Goal: Information Seeking & Learning: Learn about a topic

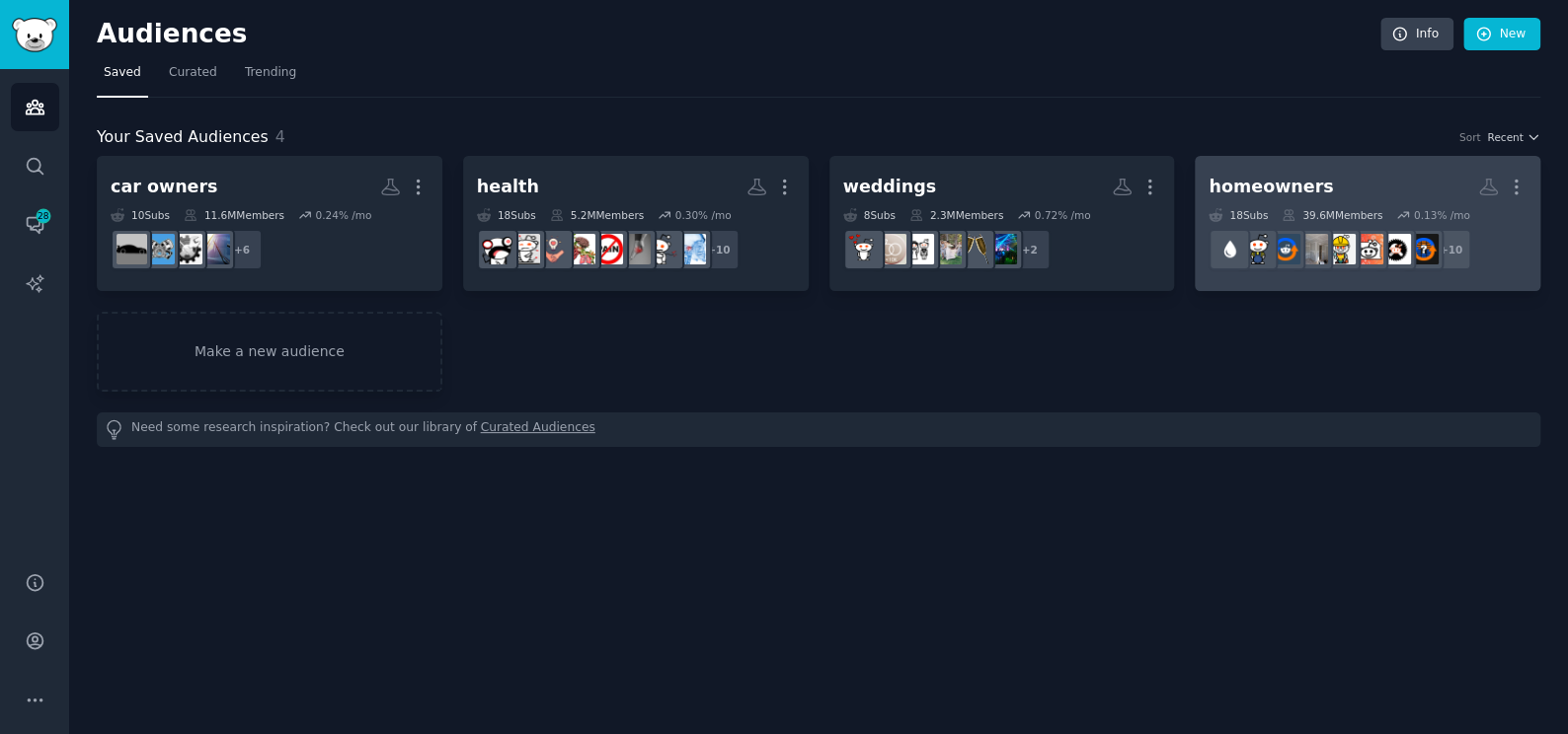
click at [1295, 178] on div "homeowners" at bounding box center [1270, 186] width 125 height 25
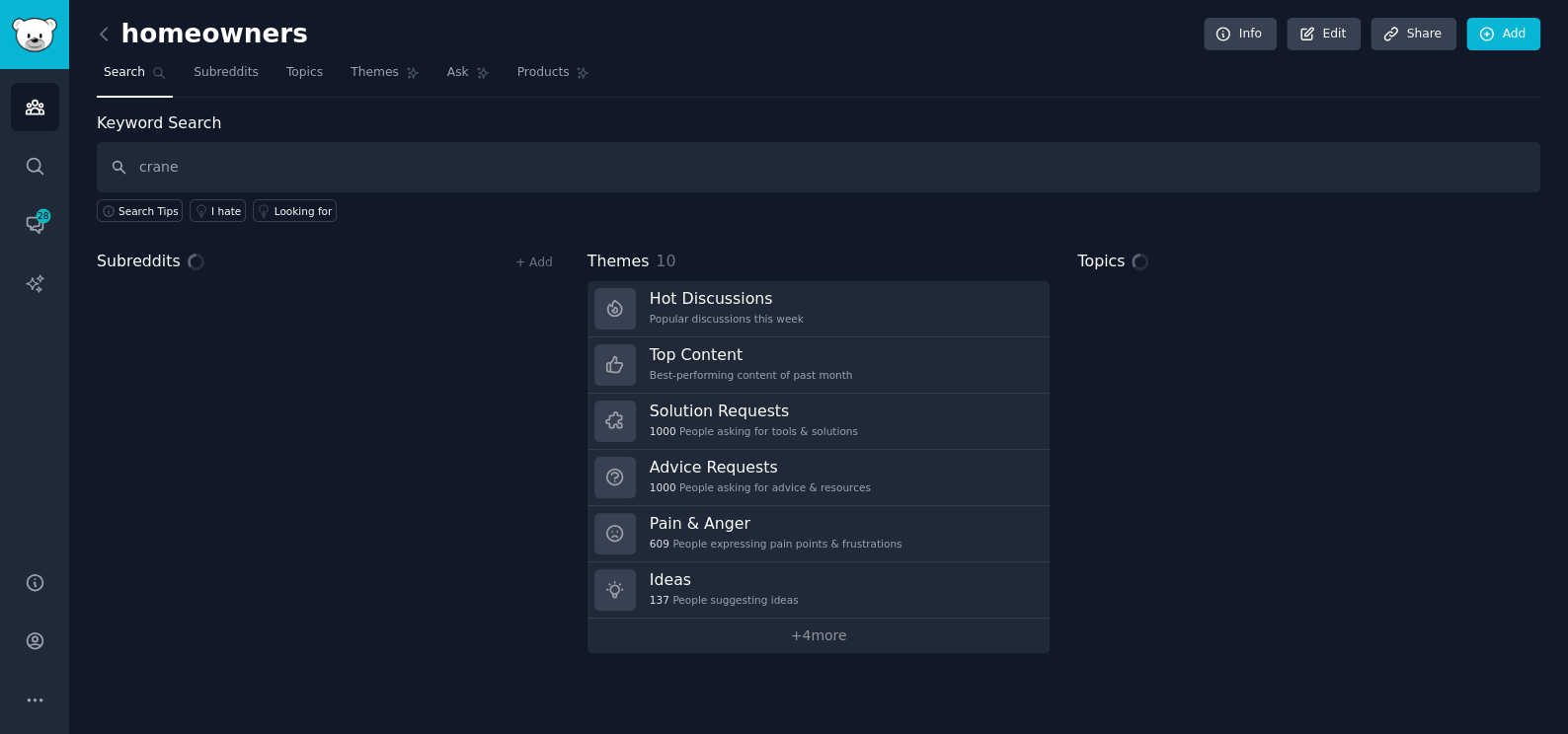
type input "crane"
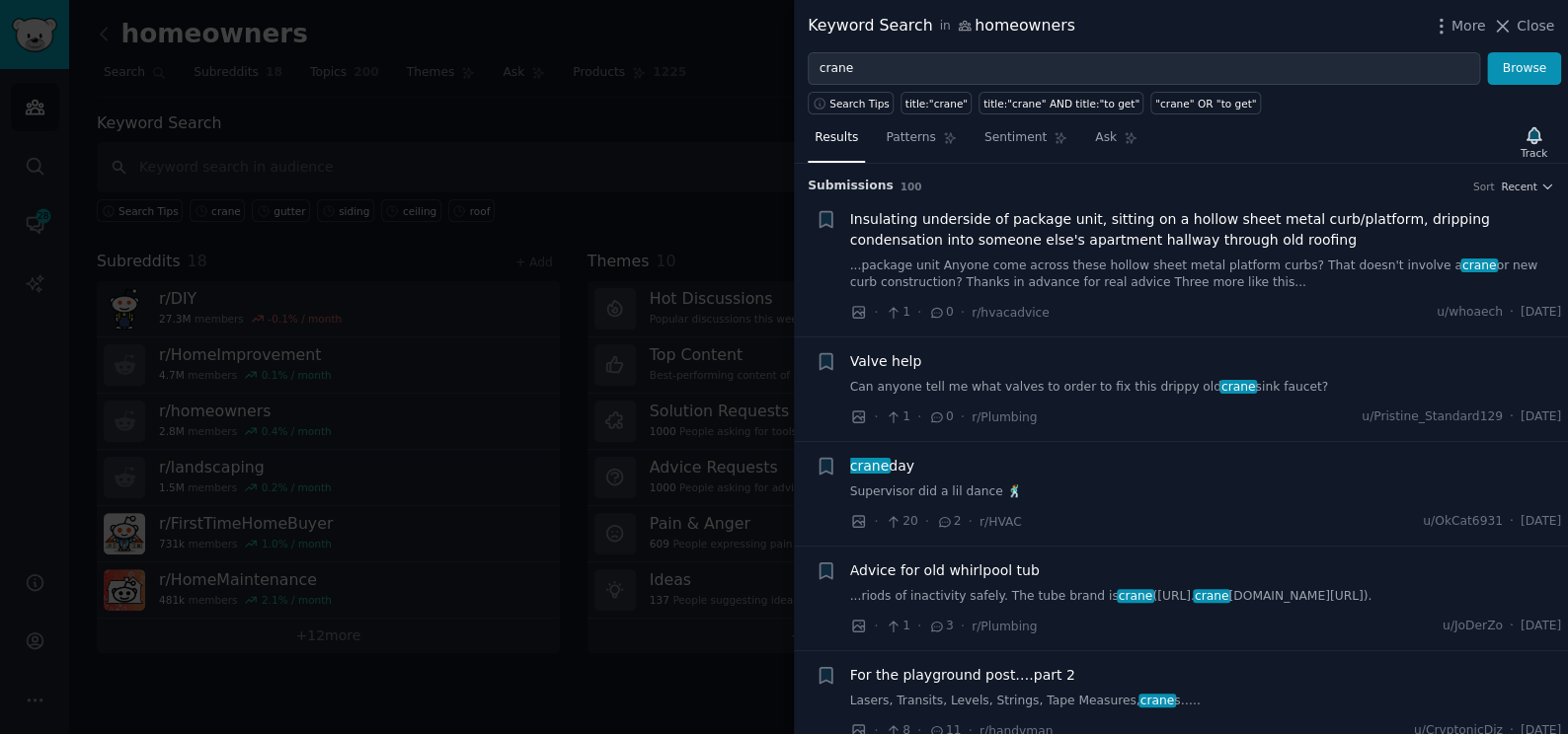
click at [908, 221] on span "Insulating underside of package unit, sitting on a hollow sheet metal curb/plat…" at bounding box center [1206, 230] width 712 height 42
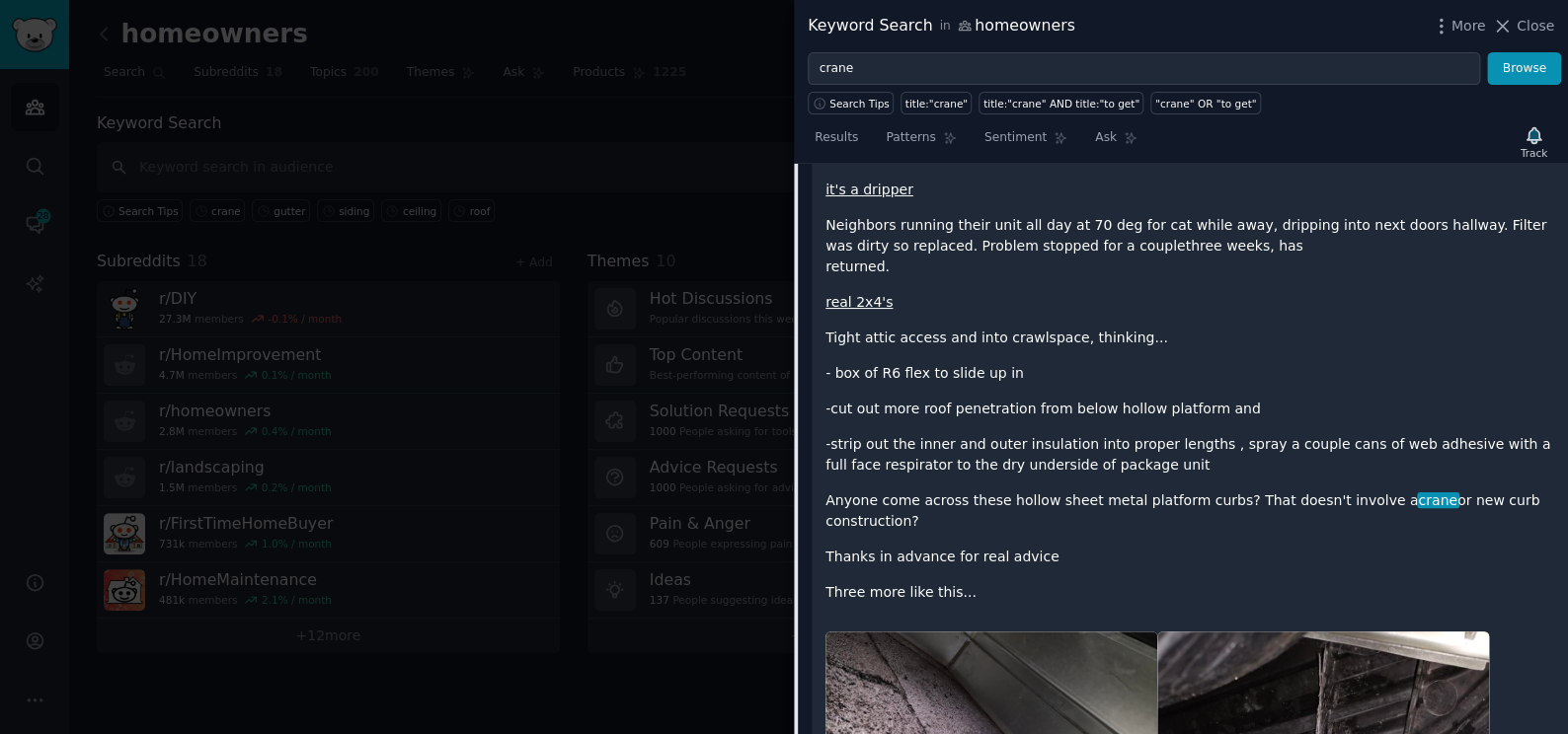
scroll to position [390, 0]
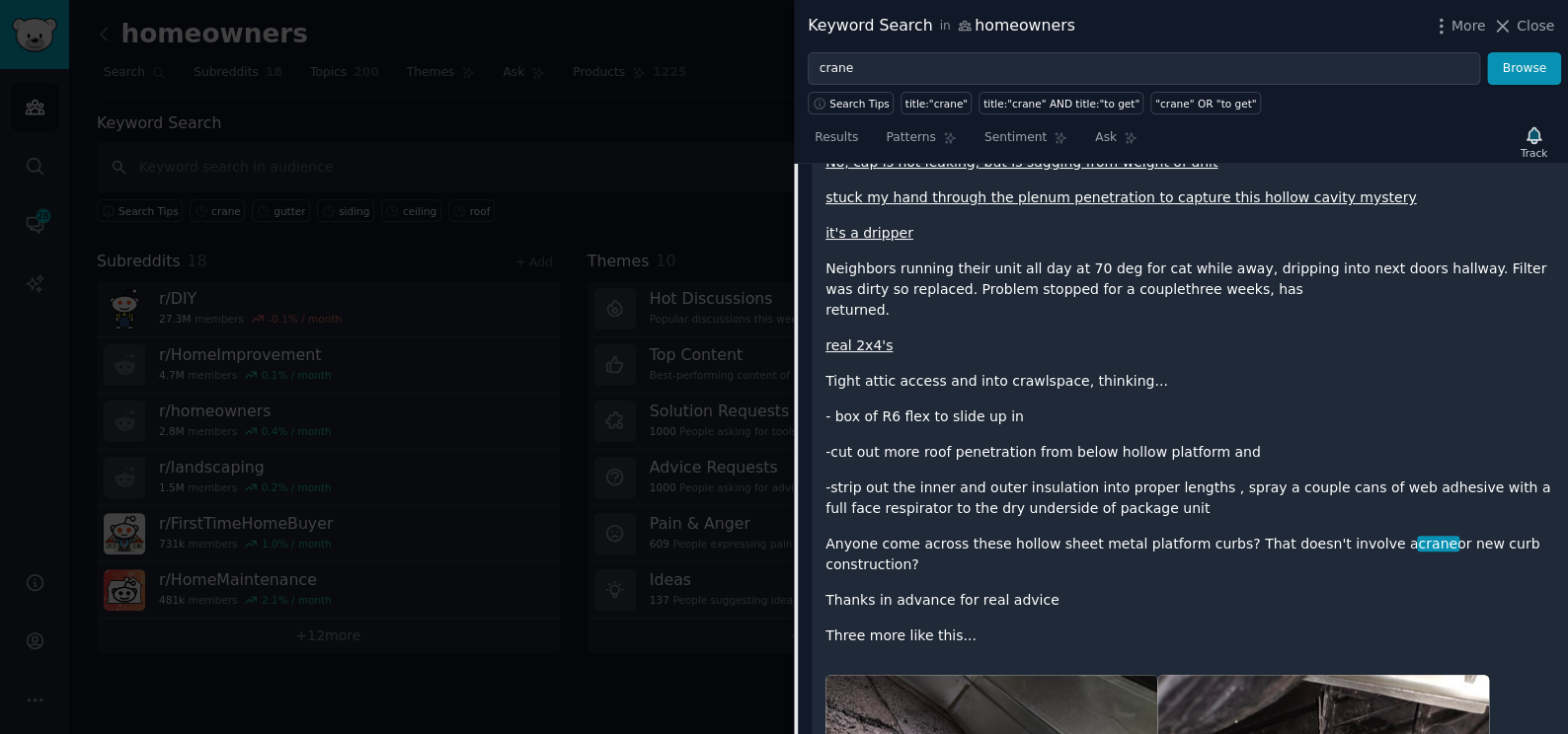
click at [699, 76] on div at bounding box center [784, 367] width 1568 height 734
